Goal: Task Accomplishment & Management: Manage account settings

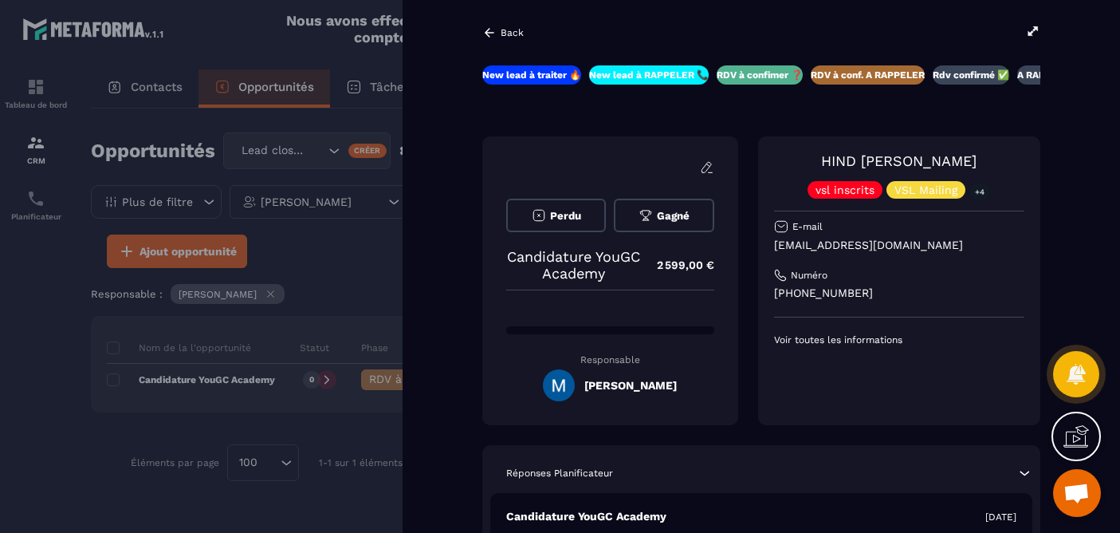
scroll to position [0, 102]
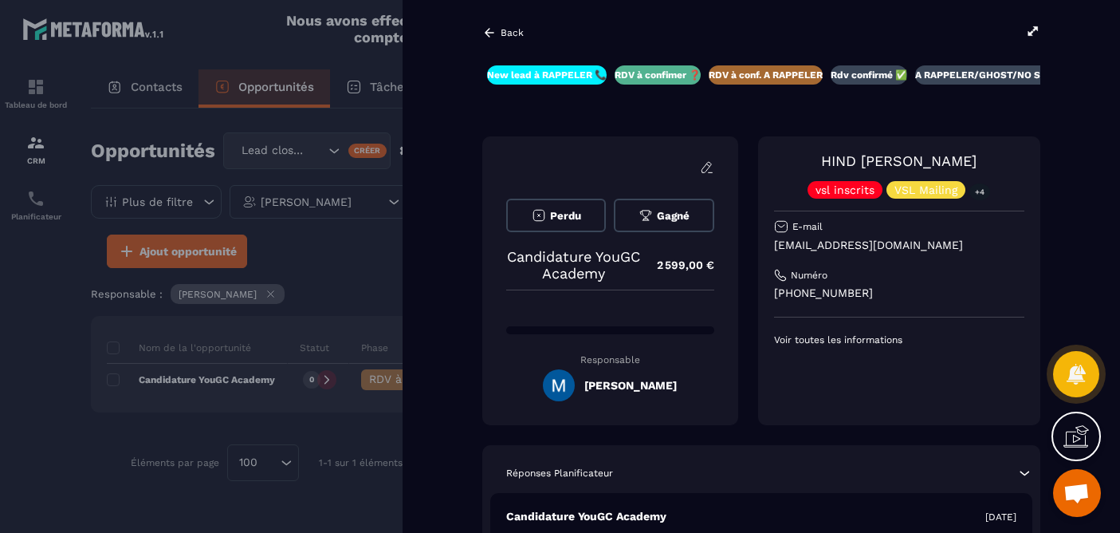
click at [1036, 33] on icon at bounding box center [1033, 31] width 14 height 14
click at [490, 34] on icon at bounding box center [489, 33] width 14 height 14
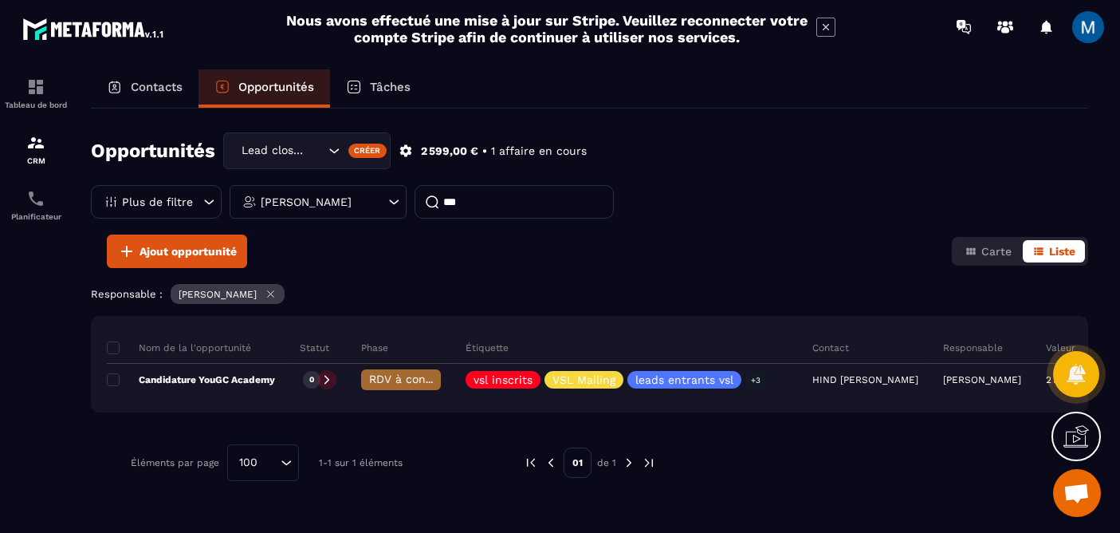
click at [565, 204] on input "***" at bounding box center [514, 201] width 199 height 33
type input "*"
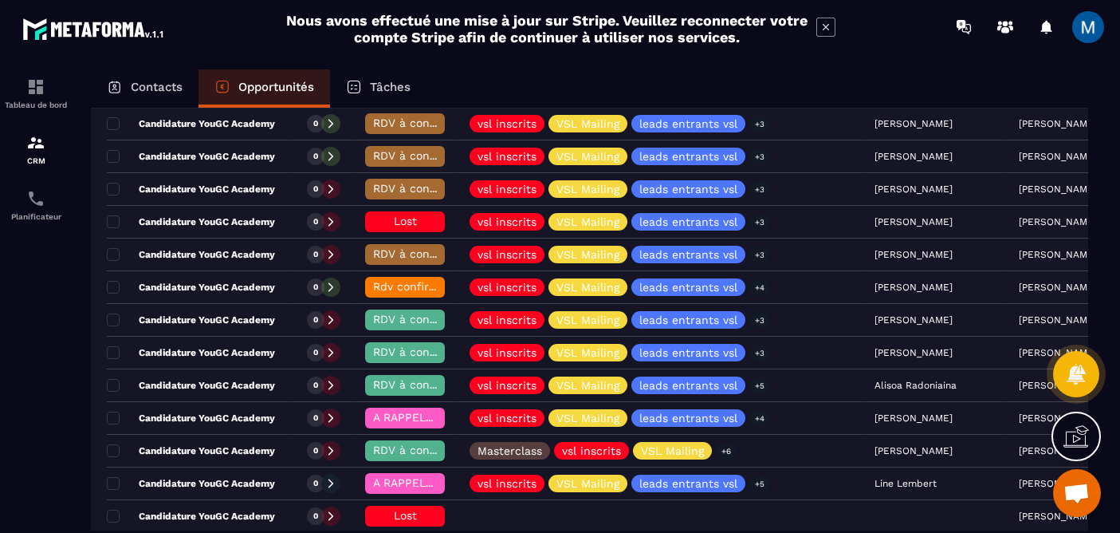
scroll to position [879, 0]
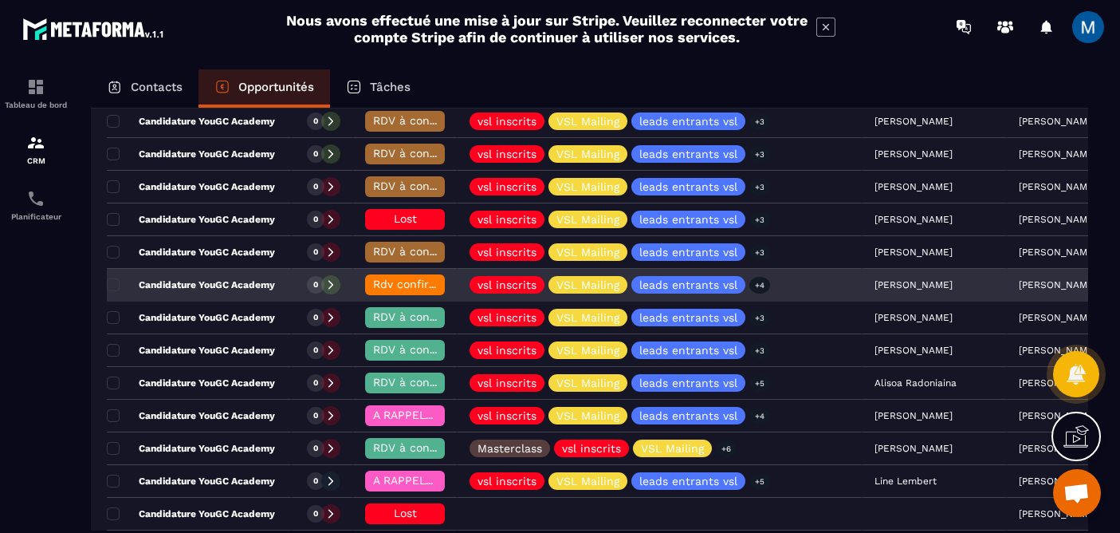
click at [423, 288] on span "Rdv confirmé ✅" at bounding box center [418, 283] width 90 height 13
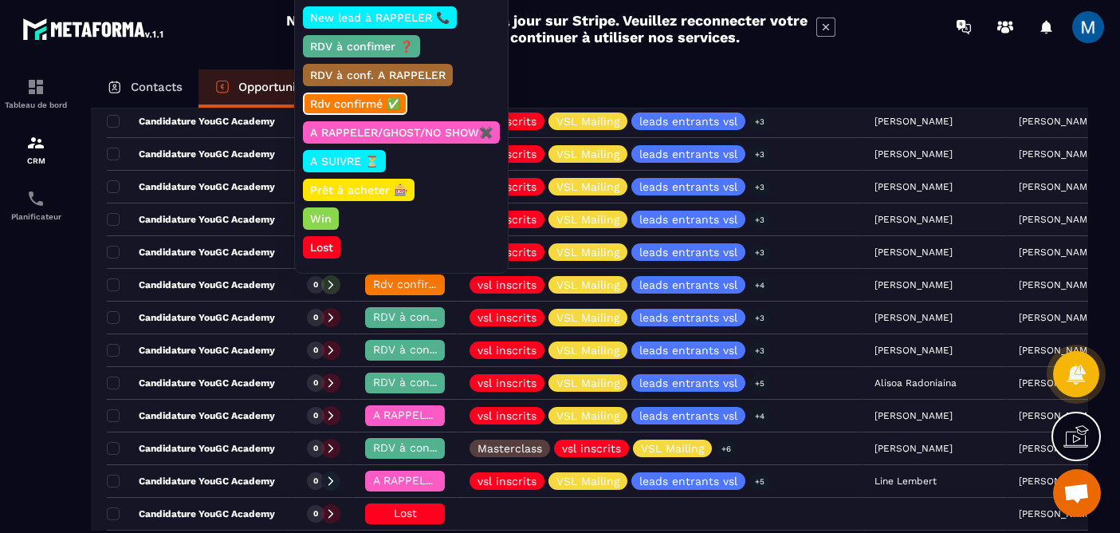
click at [321, 254] on div "Lost" at bounding box center [321, 247] width 37 height 22
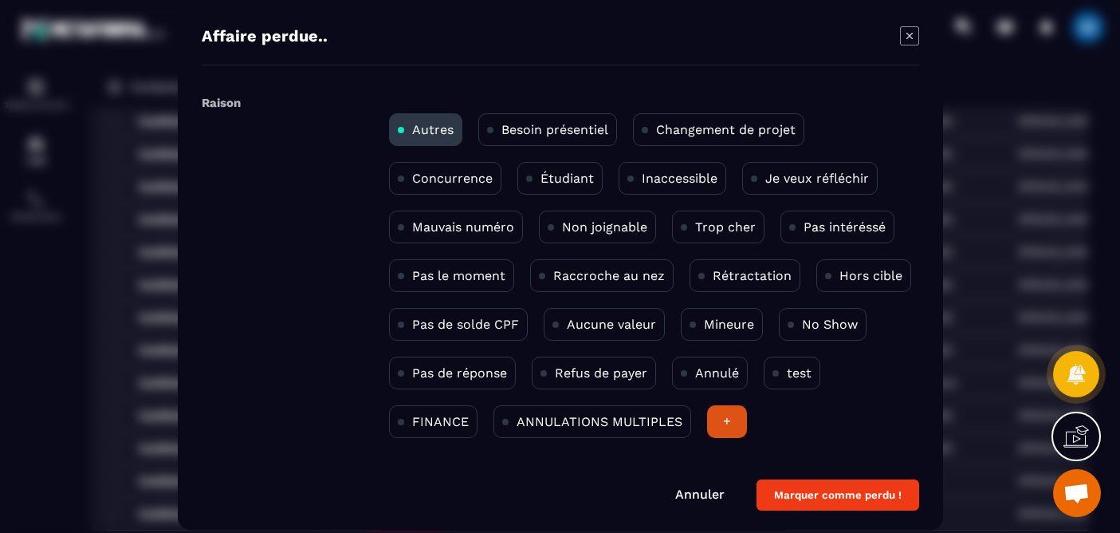
click at [765, 275] on p "Rétractation" at bounding box center [752, 275] width 79 height 15
click at [817, 488] on button "Marquer comme perdu !" at bounding box center [838, 494] width 163 height 31
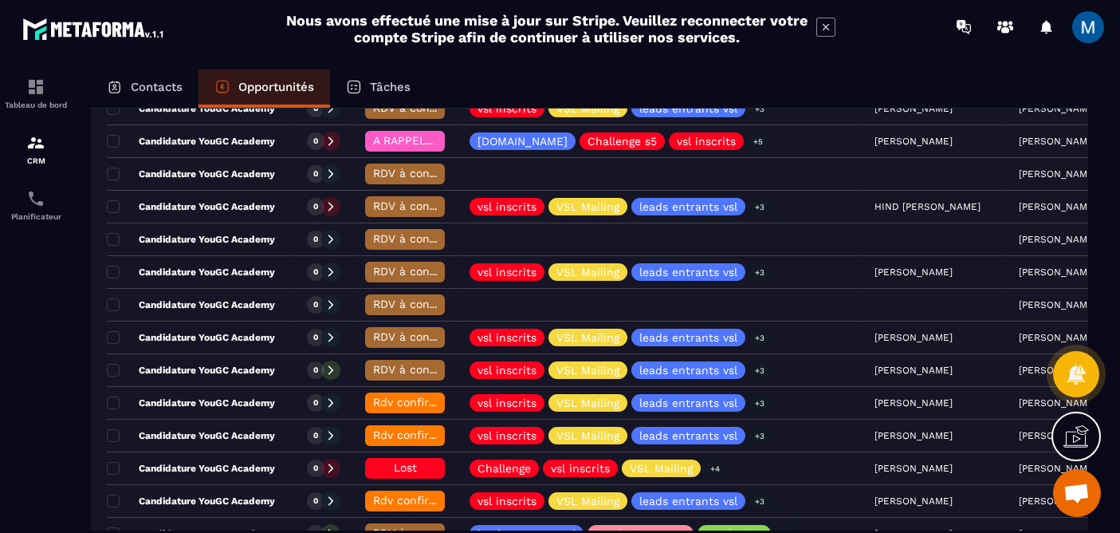
scroll to position [349, 0]
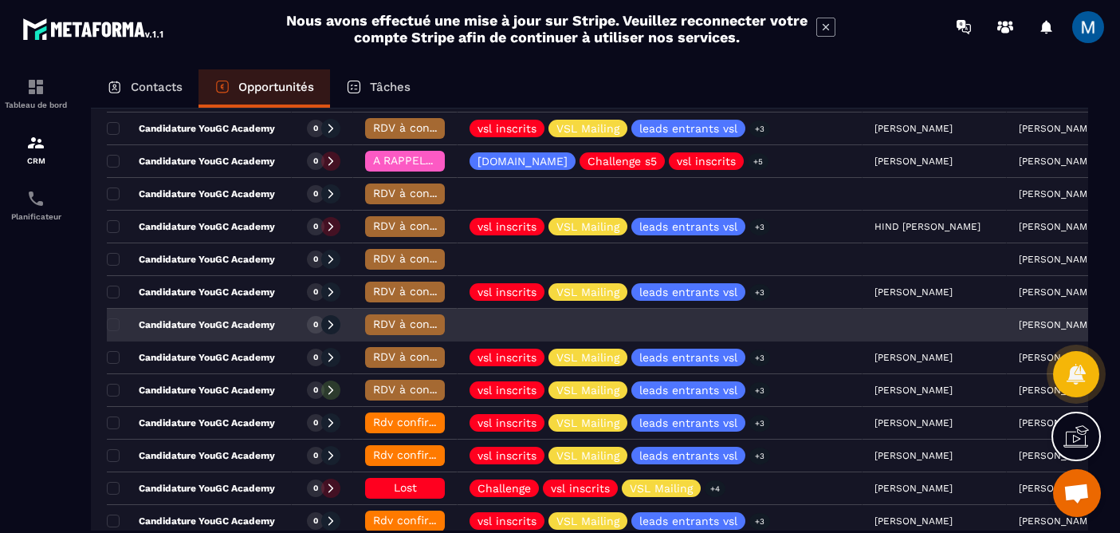
click at [401, 322] on span "RDV à conf. A RAPPELER" at bounding box center [440, 323] width 134 height 13
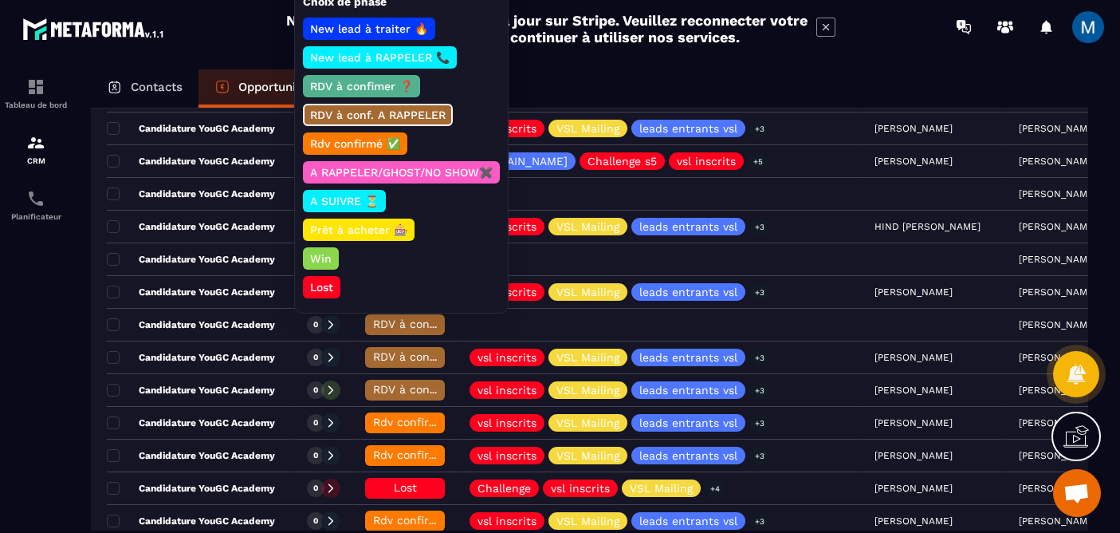
click at [710, 87] on div "Contacts Opportunités Tâches" at bounding box center [589, 88] width 997 height 38
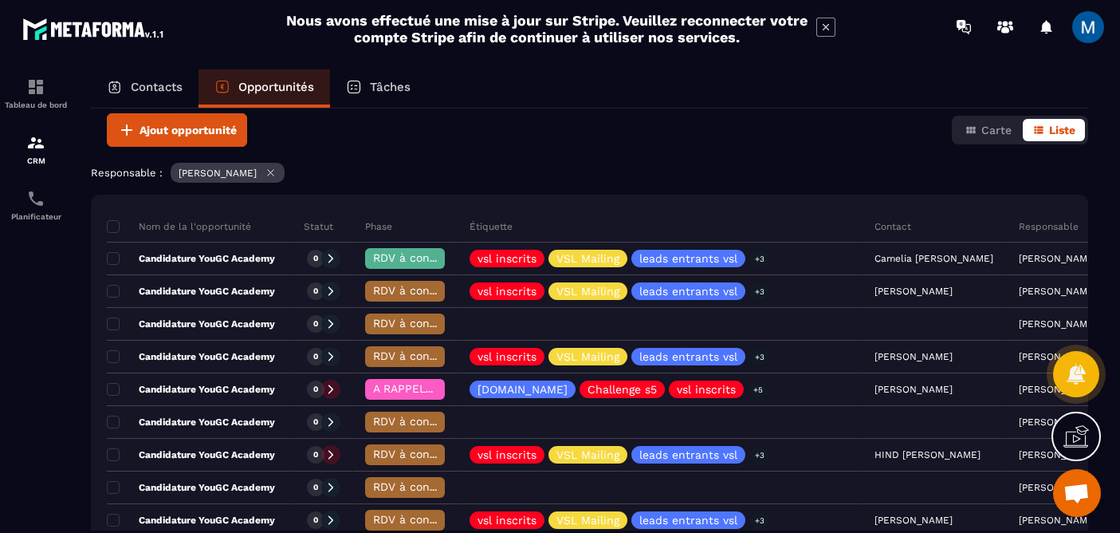
scroll to position [122, 0]
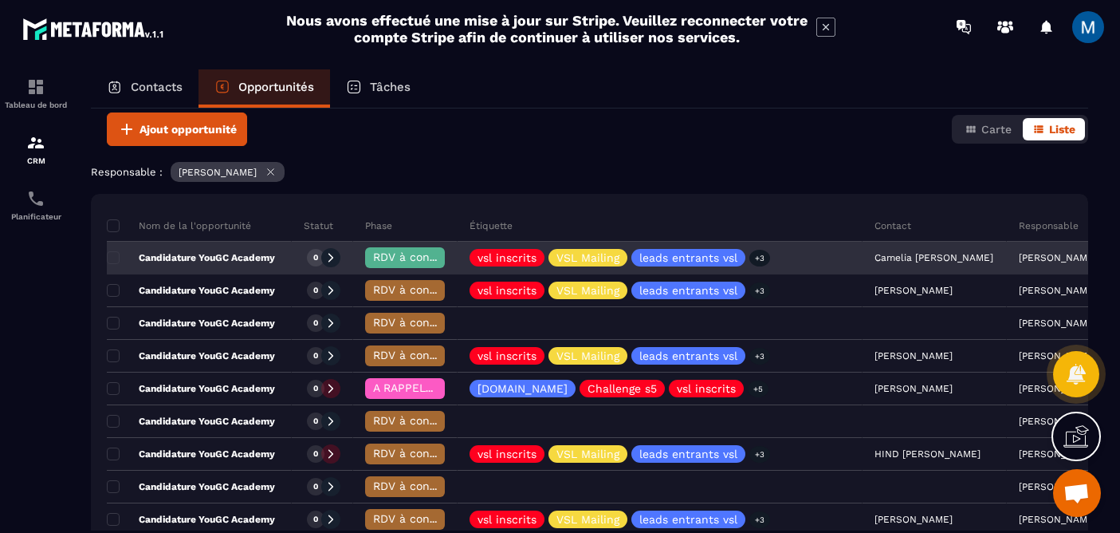
click at [408, 259] on span "RDV à confimer ❓" at bounding box center [424, 256] width 103 height 13
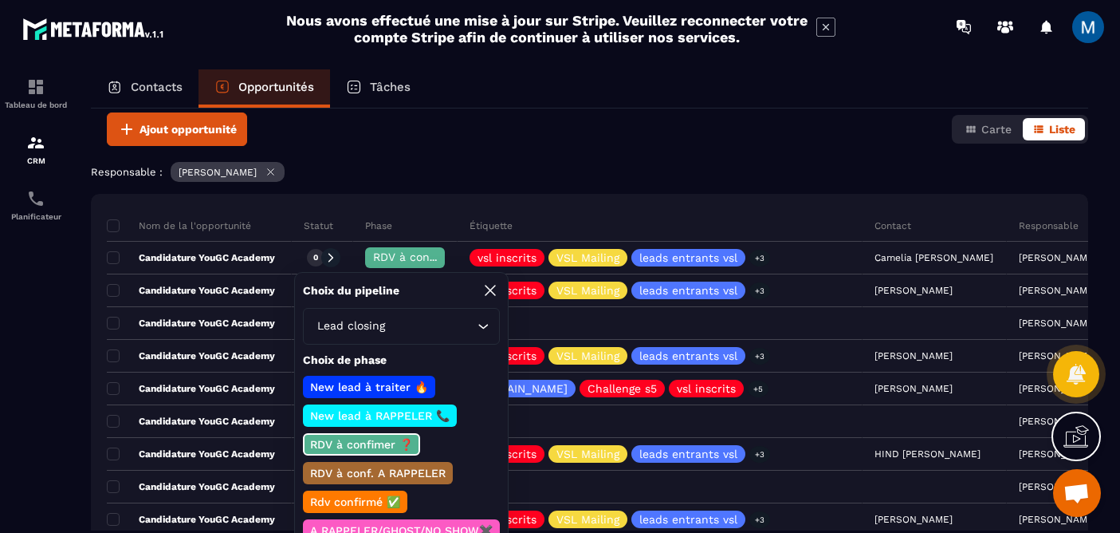
click at [366, 478] on p "RDV à conf. A RAPPELER" at bounding box center [378, 473] width 140 height 16
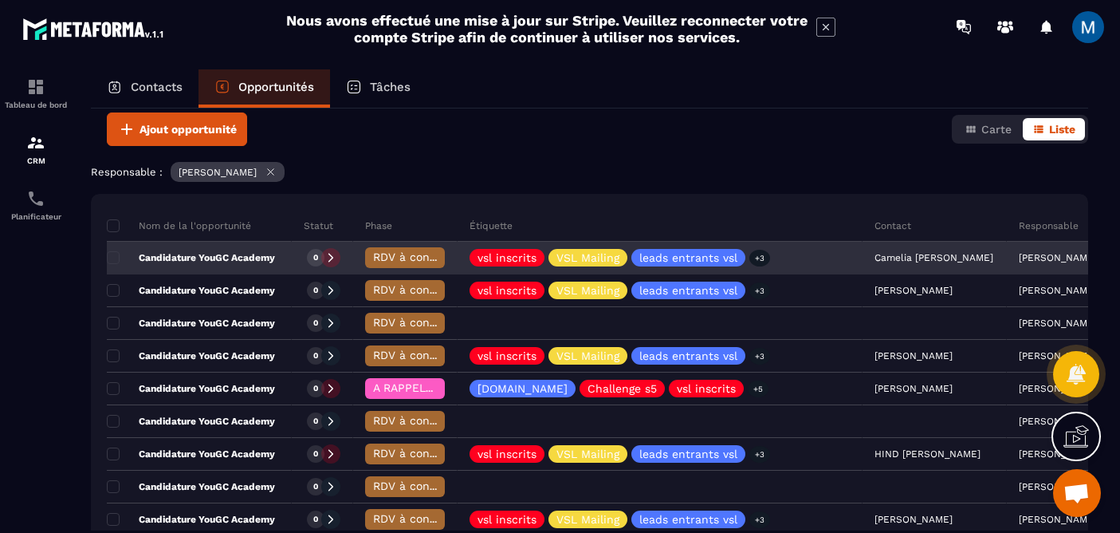
click at [257, 259] on p "Candidature YouGC Academy" at bounding box center [191, 257] width 168 height 13
